Goal: Task Accomplishment & Management: Use online tool/utility

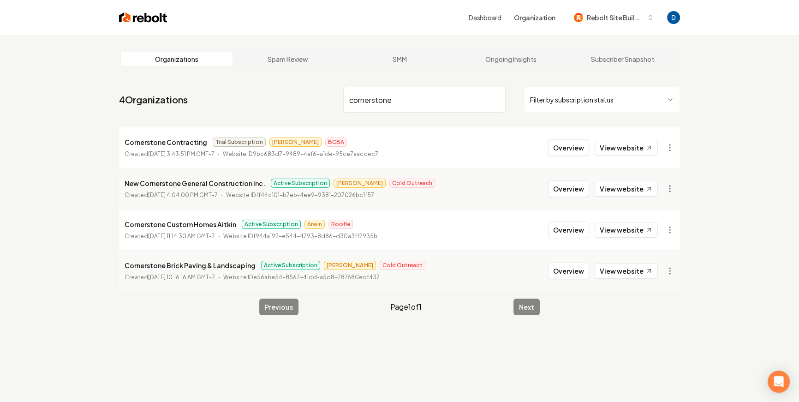
click at [390, 101] on input "cornerstone" at bounding box center [424, 100] width 162 height 26
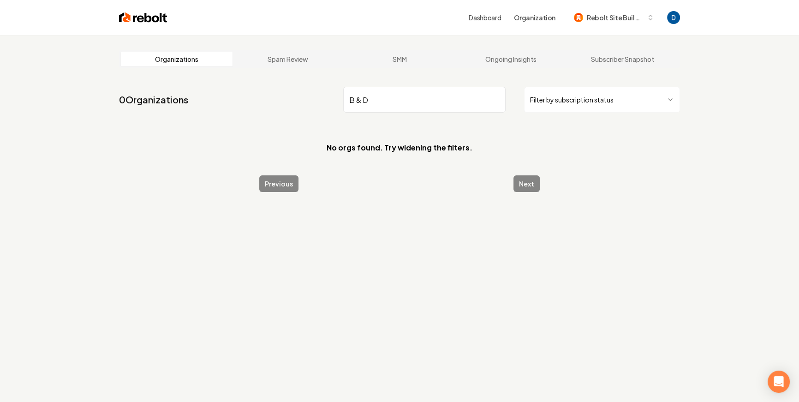
click at [394, 95] on input "B & D" at bounding box center [424, 100] width 162 height 26
paste input "’s & D’s landscaping and construction LLC"
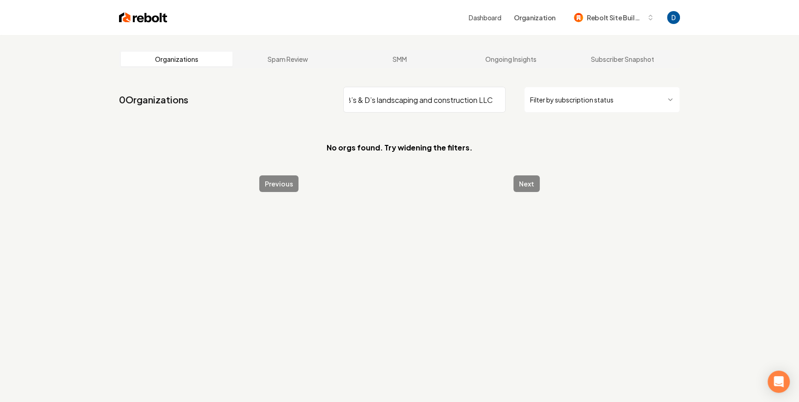
click at [373, 97] on input "B’s & D’s landscaping and construction LLC" at bounding box center [424, 100] width 162 height 26
click at [356, 96] on input "B" at bounding box center [424, 100] width 162 height 26
paste input "'s And D's Landscaping"
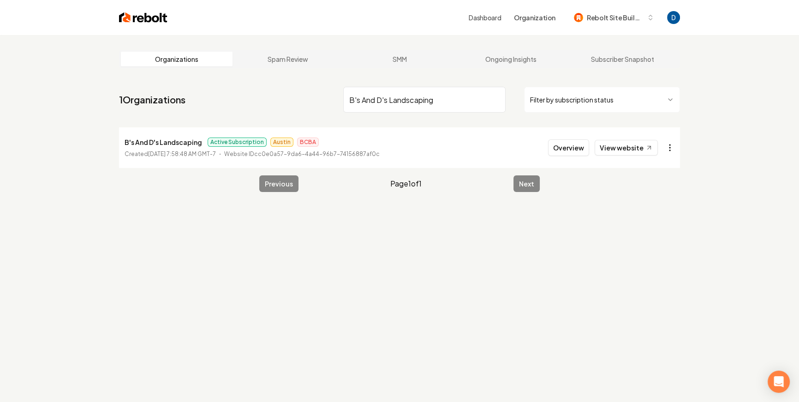
type input "B's And D's Landscaping"
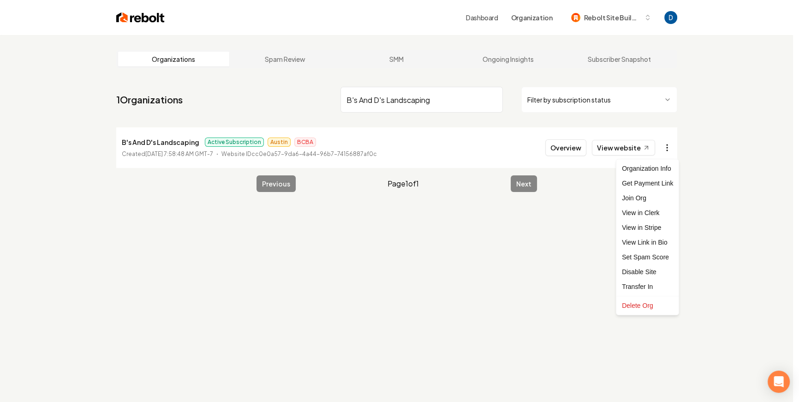
click at [665, 143] on html "Dashboard Organization Rebolt Site Builder Organizations Spam Review SMM Ongoin…" at bounding box center [399, 201] width 799 height 402
click at [633, 225] on link "View in Stripe" at bounding box center [647, 227] width 59 height 15
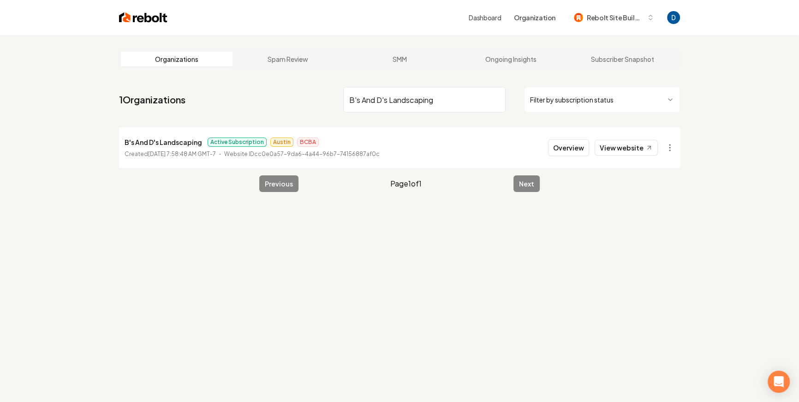
click at [380, 112] on input "B's And D's Landscaping" at bounding box center [424, 100] width 162 height 26
click at [384, 104] on input "B's And D's Landscaping" at bounding box center [424, 100] width 162 height 26
click at [574, 153] on button "Overview" at bounding box center [568, 147] width 41 height 17
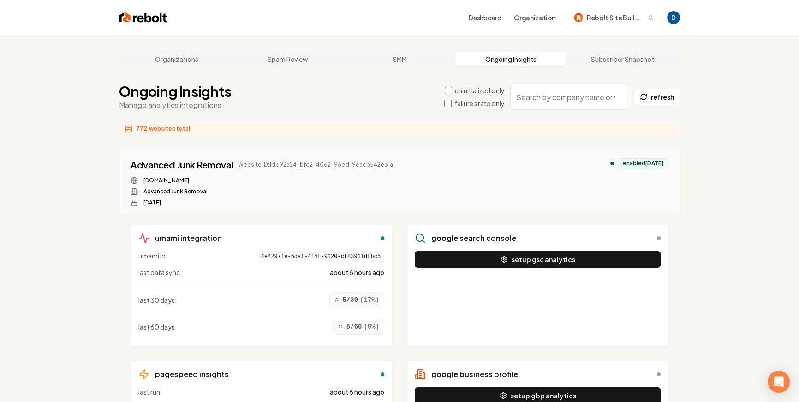
click at [556, 93] on input "search" at bounding box center [569, 97] width 118 height 26
paste input "B's And D's Landscaping"
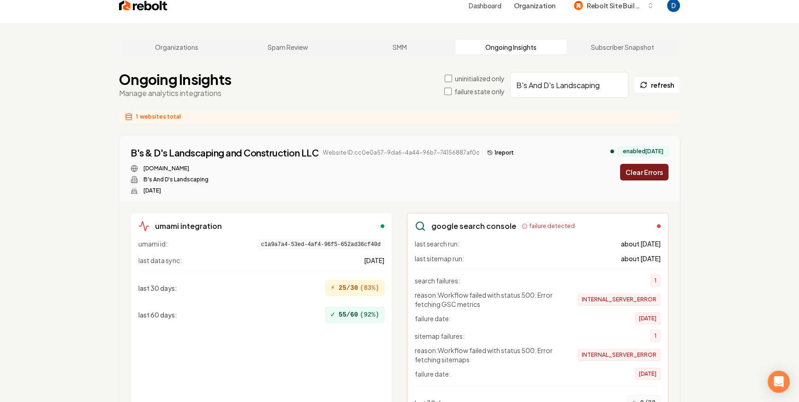
scroll to position [14, 0]
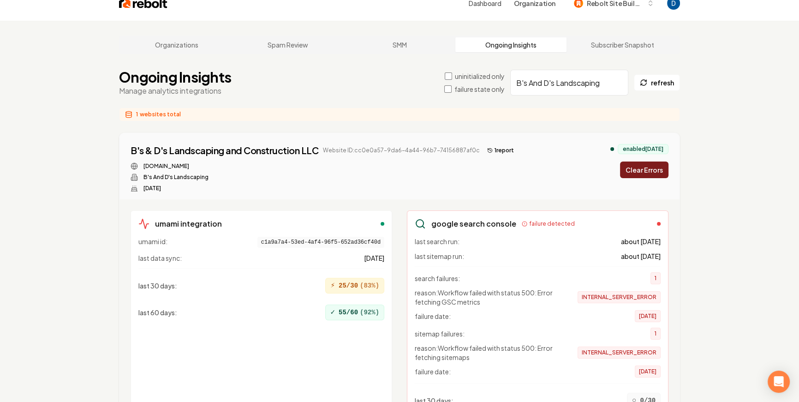
type input "B's And D's Landscaping"
click at [645, 167] on button "Clear Errors" at bounding box center [644, 169] width 48 height 17
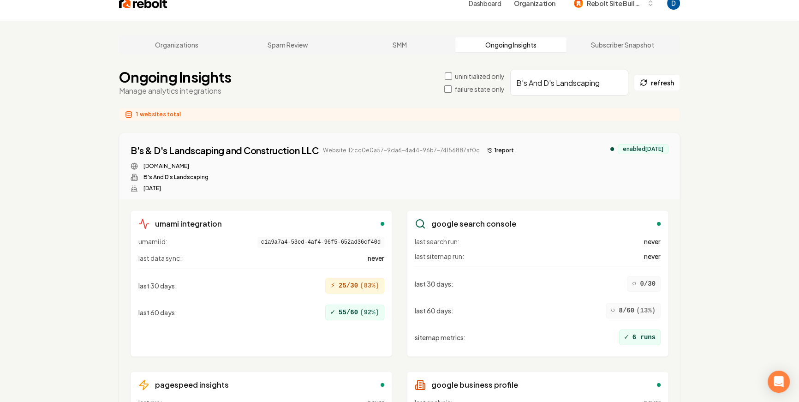
click at [647, 94] on div "uninitialized only failure state only B's And D's Landscaping refresh" at bounding box center [562, 83] width 236 height 26
click at [648, 89] on button "refresh" at bounding box center [657, 82] width 46 height 17
click at [654, 86] on button "refresh" at bounding box center [657, 82] width 46 height 17
click at [656, 71] on div "uninitialized only failure state only B's And D's Landscaping refresh" at bounding box center [562, 83] width 236 height 26
click at [650, 79] on button "refresh" at bounding box center [657, 82] width 46 height 17
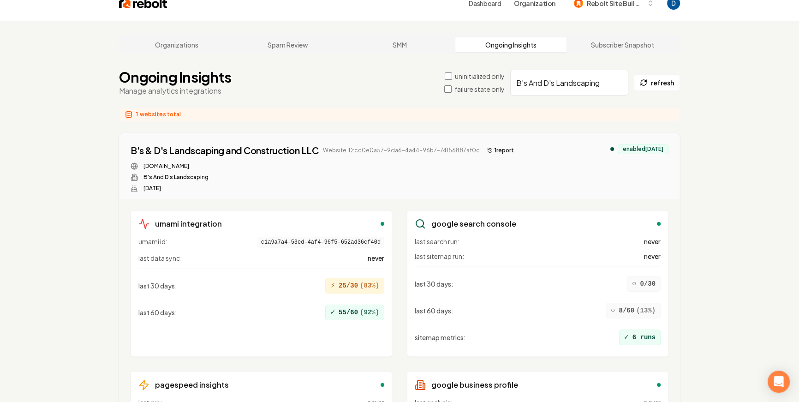
click at [497, 147] on button "1 report" at bounding box center [500, 150] width 34 height 11
click at [646, 85] on icon at bounding box center [643, 82] width 9 height 9
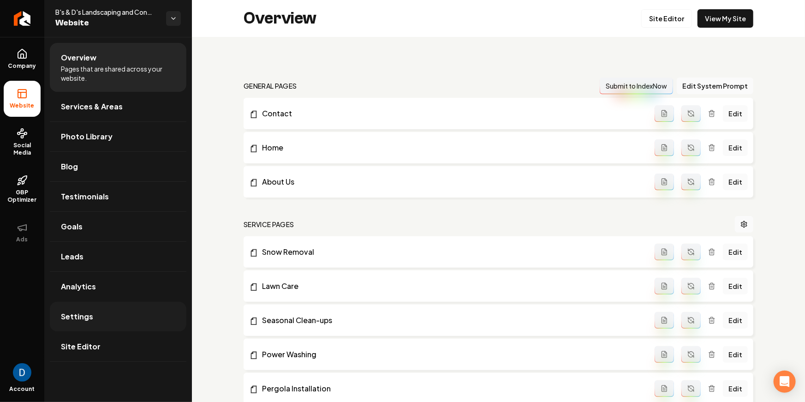
click at [106, 322] on link "Settings" at bounding box center [118, 317] width 136 height 30
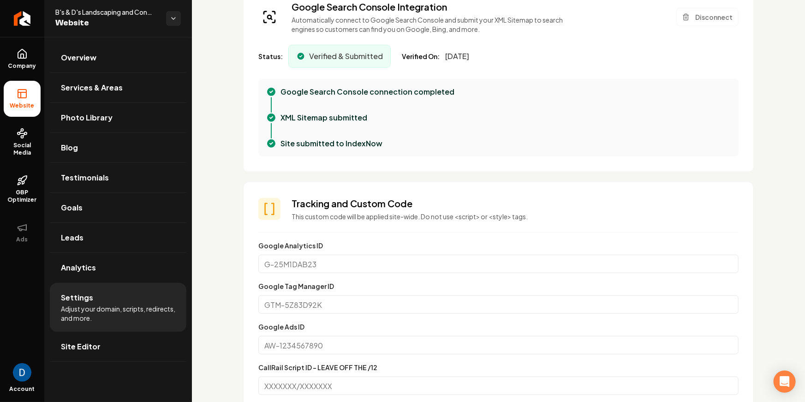
scroll to position [322, 0]
